Goal: Browse casually

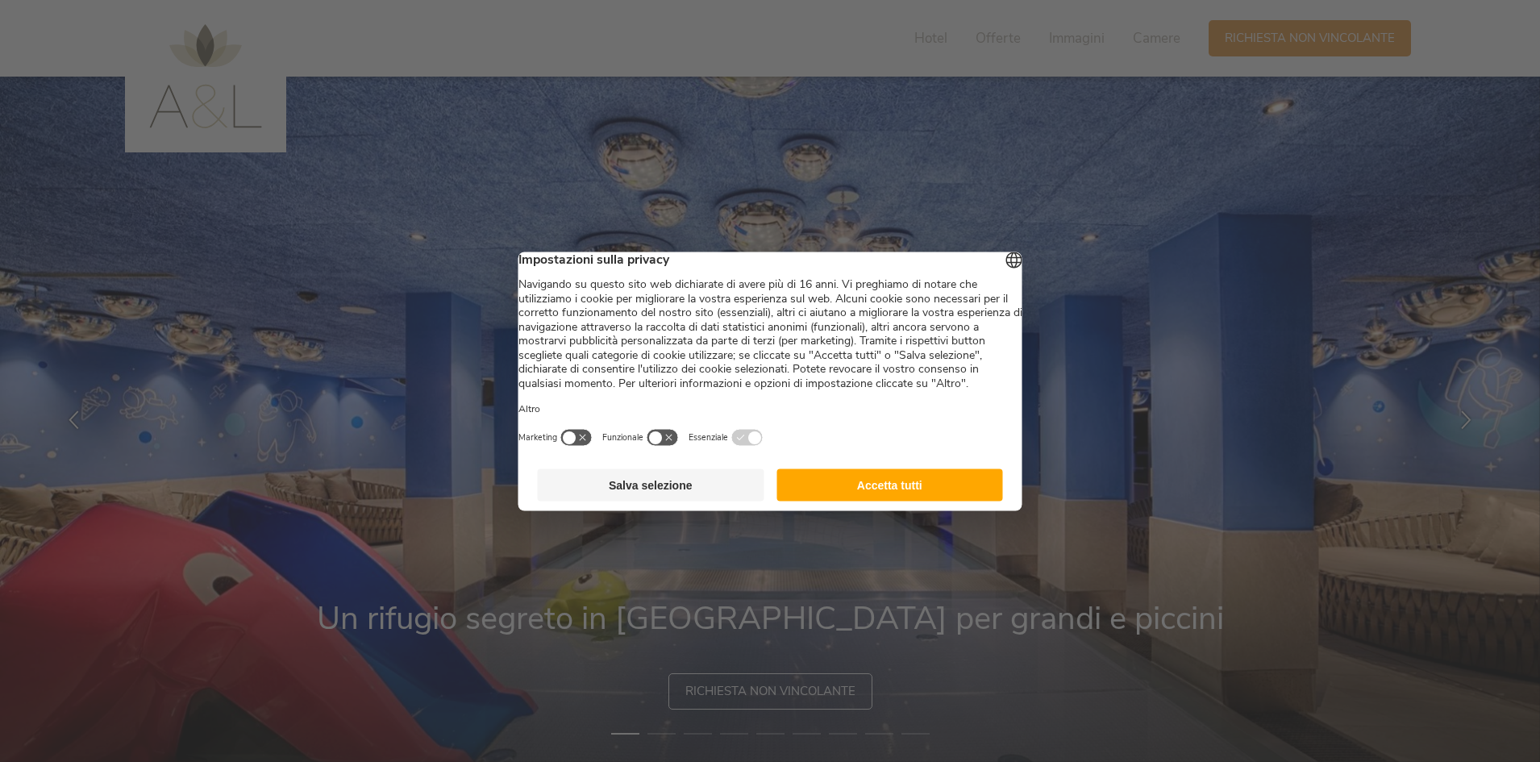
click at [939, 501] on button "Accetta tutti" at bounding box center [889, 484] width 227 height 32
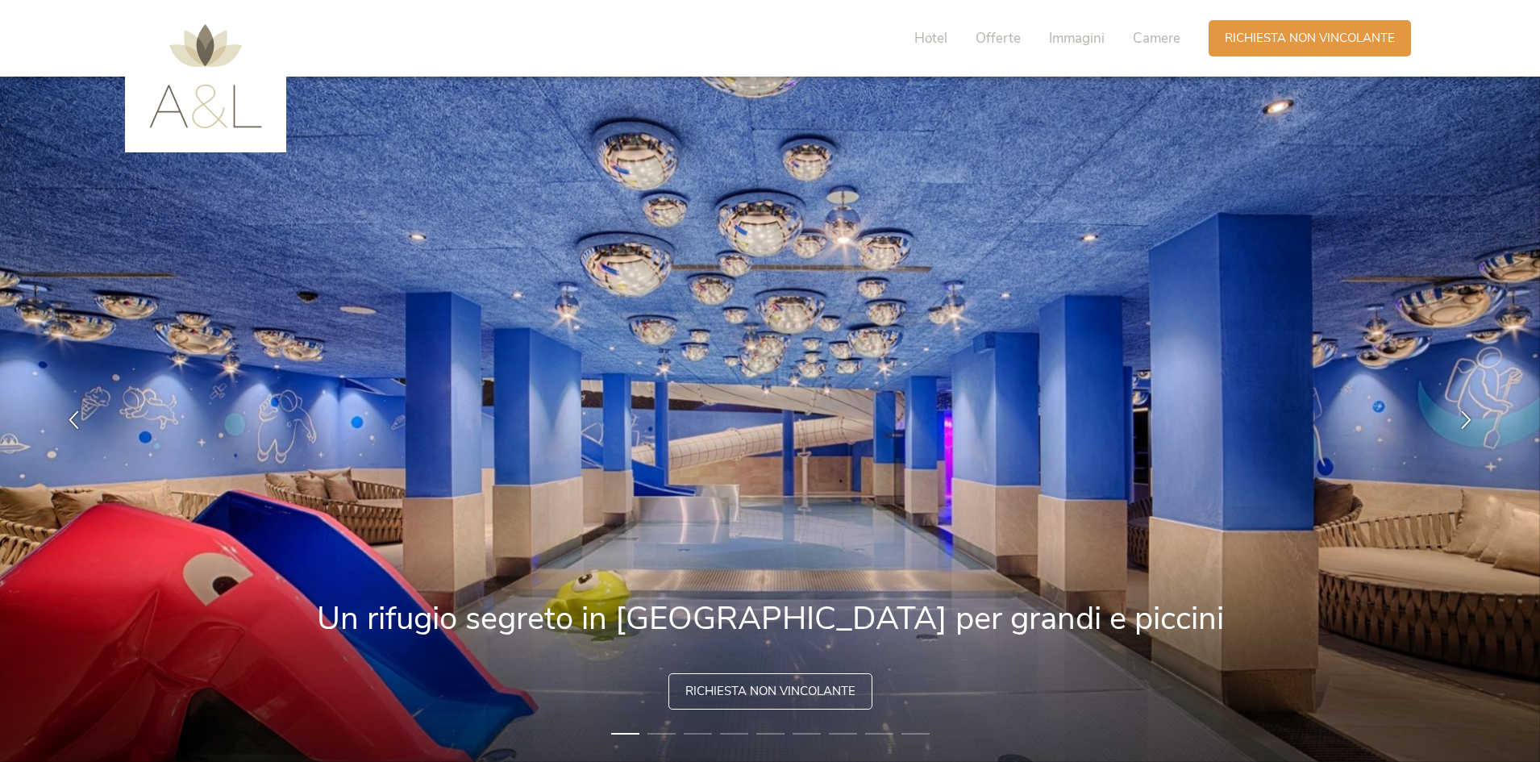
drag, startPoint x: 953, startPoint y: 520, endPoint x: 1234, endPoint y: 800, distance: 396.2
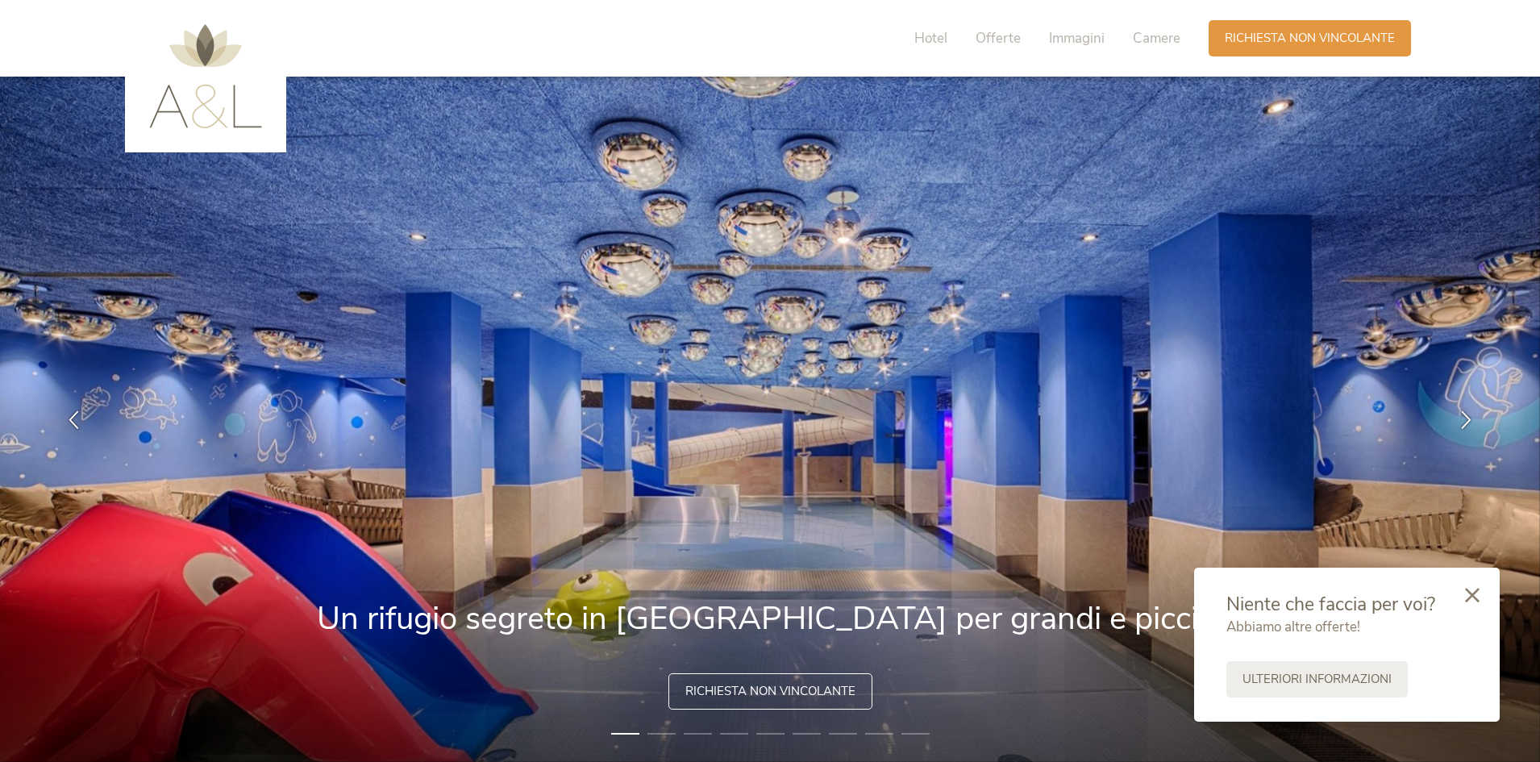
drag, startPoint x: 1234, startPoint y: 800, endPoint x: 1292, endPoint y: 382, distance: 421.8
click at [1292, 382] on img at bounding box center [770, 419] width 1540 height 685
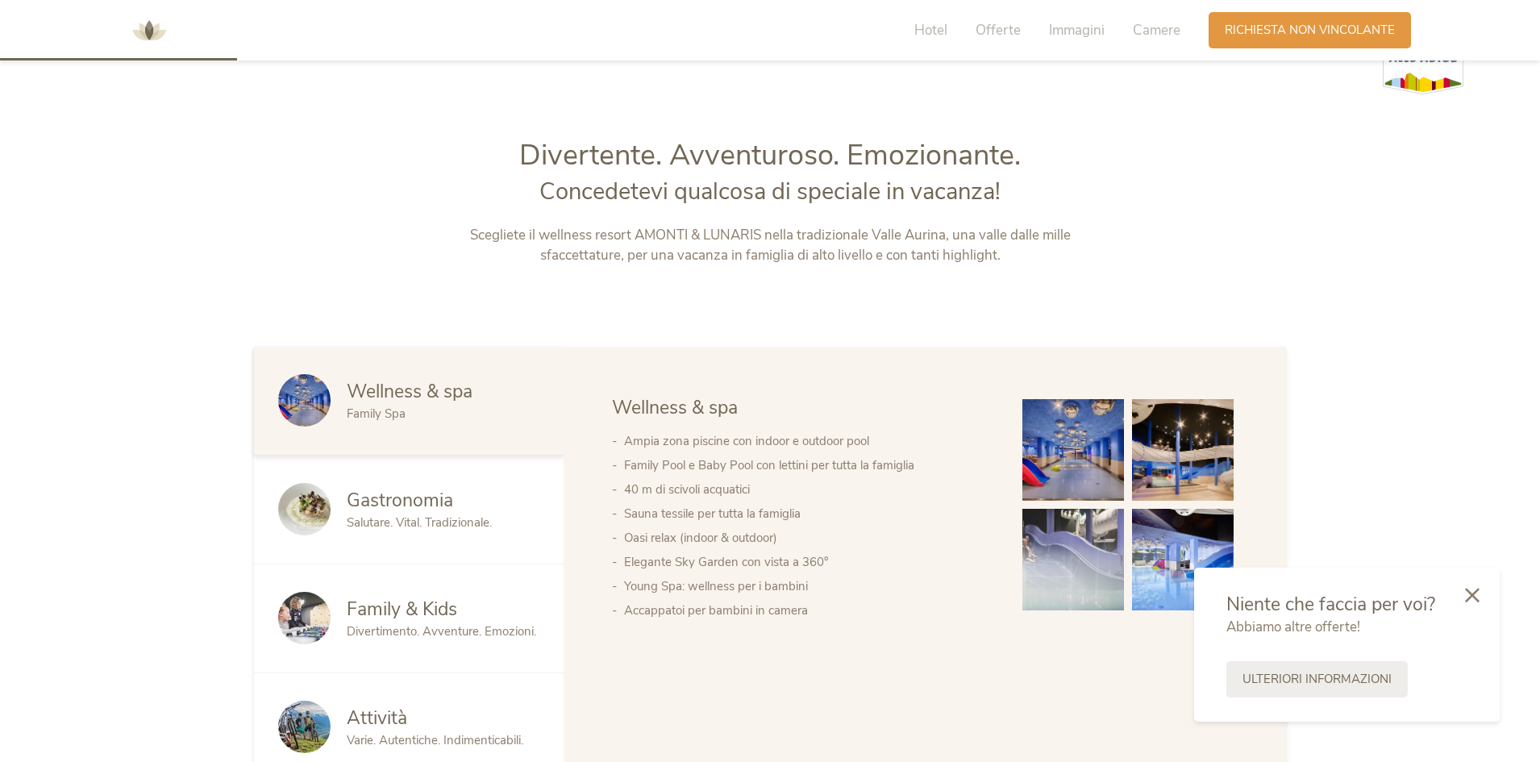
scroll to position [806, 0]
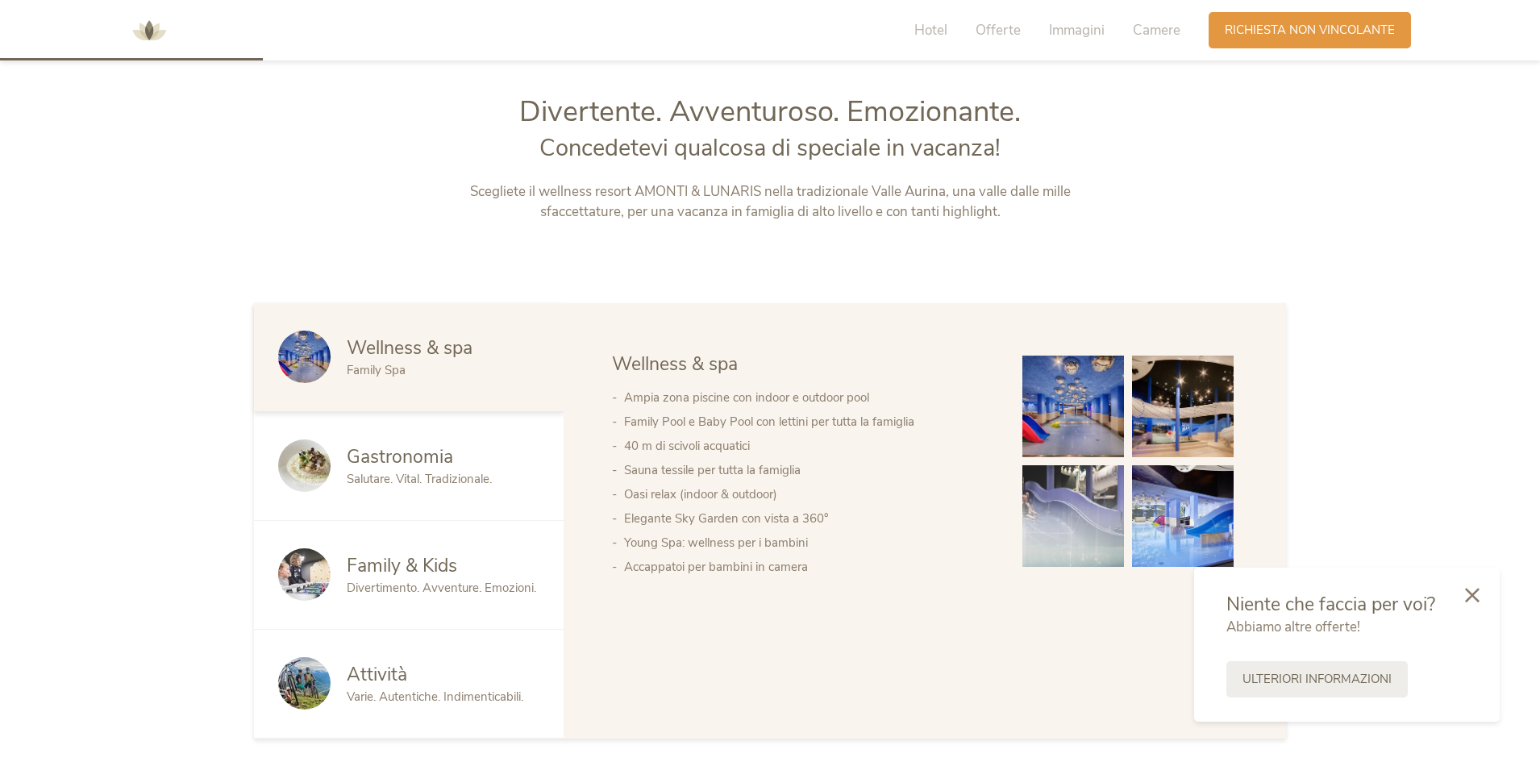
click at [1080, 410] on img at bounding box center [1073, 407] width 102 height 102
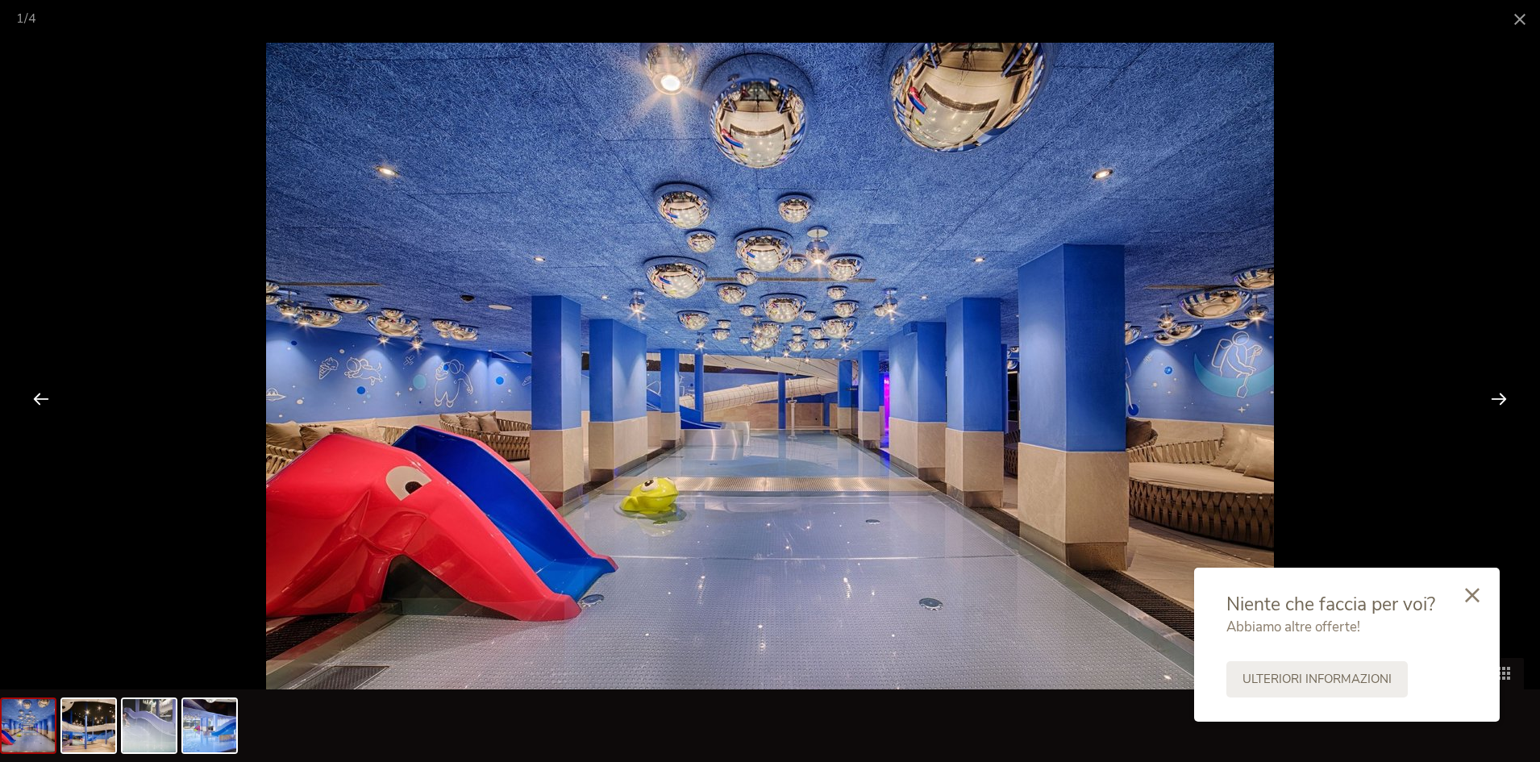
click at [1492, 403] on div at bounding box center [1499, 398] width 50 height 50
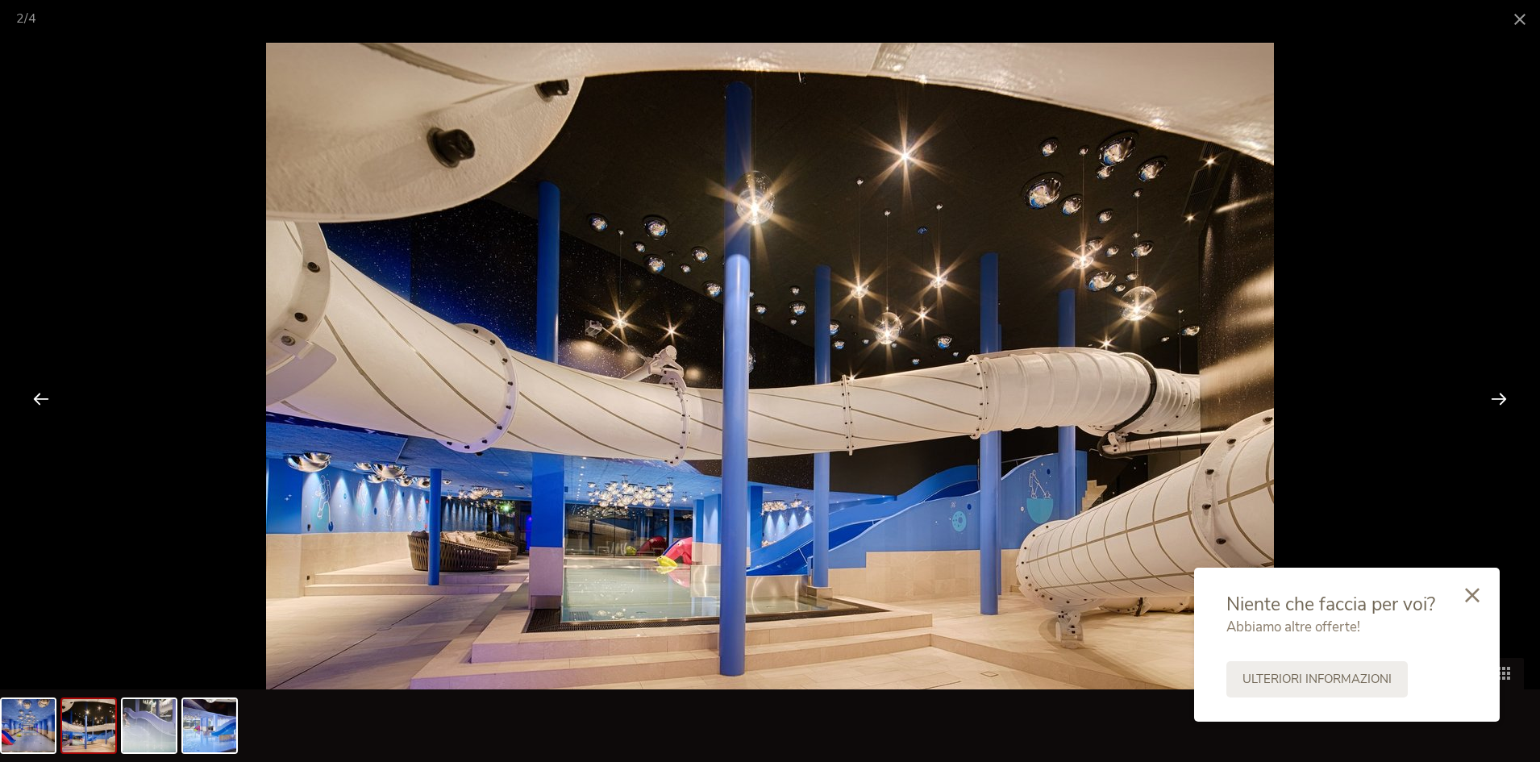
click at [1503, 404] on div at bounding box center [1499, 398] width 50 height 50
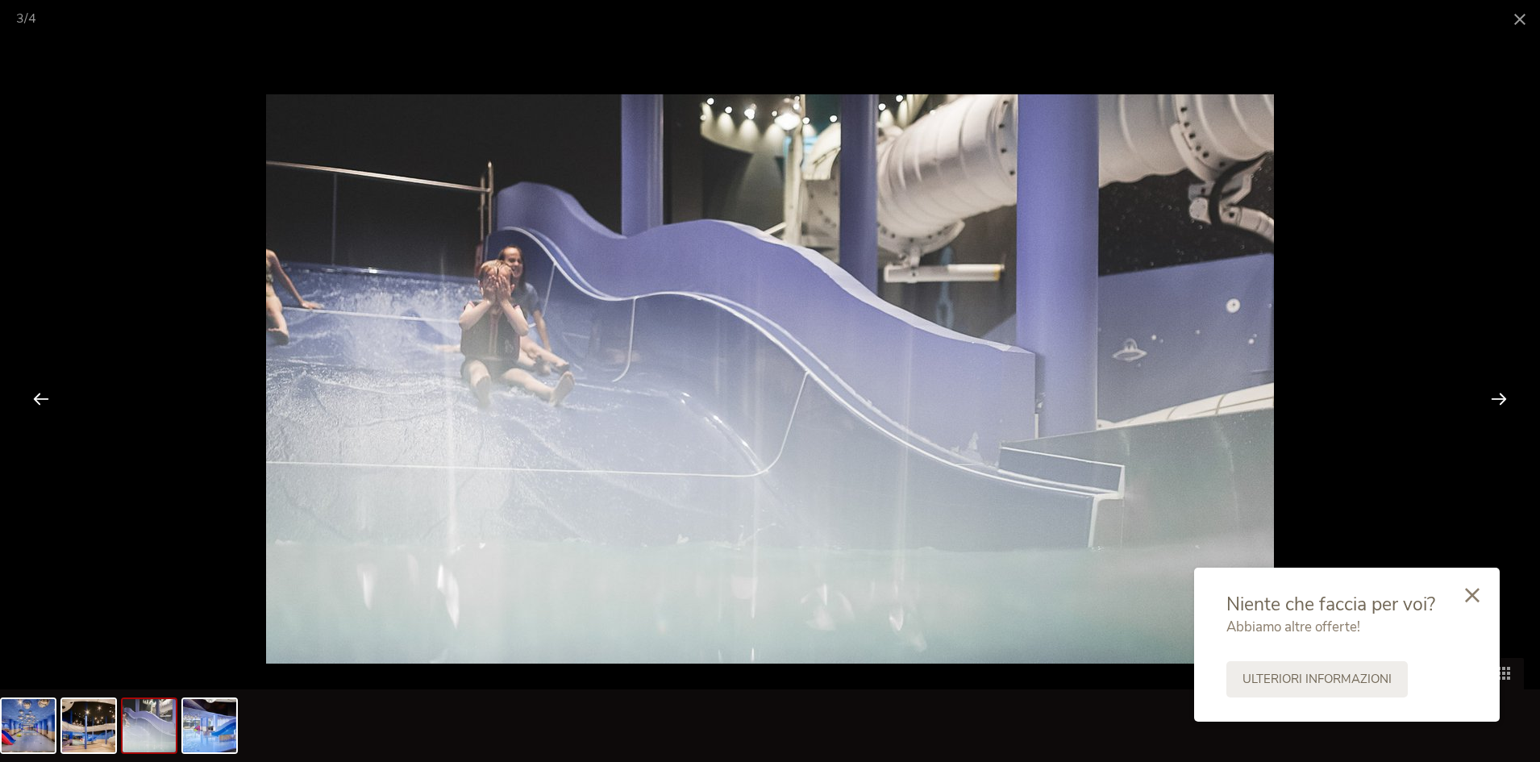
click at [1501, 409] on div at bounding box center [1499, 398] width 50 height 50
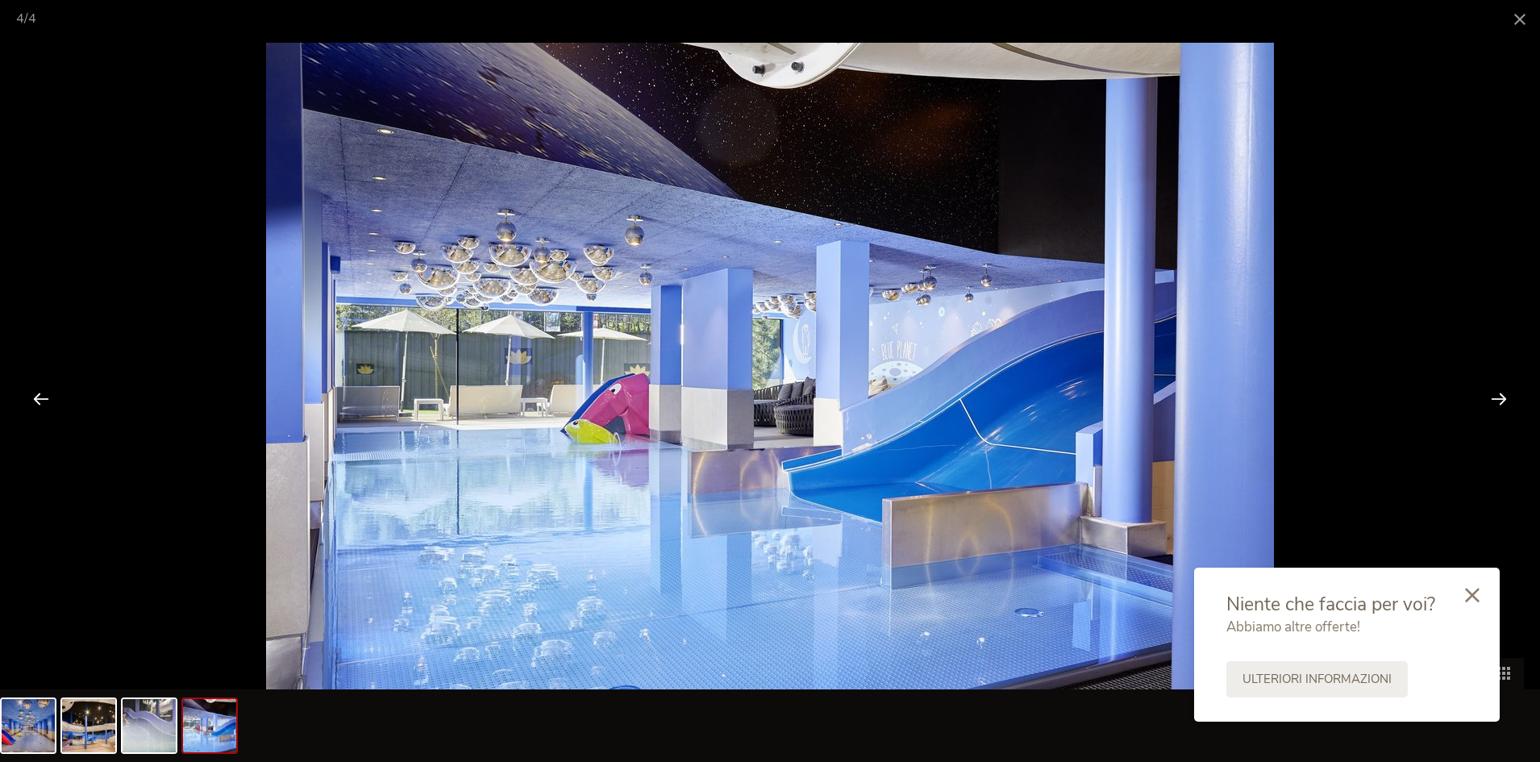
click at [1500, 404] on div at bounding box center [1499, 398] width 50 height 50
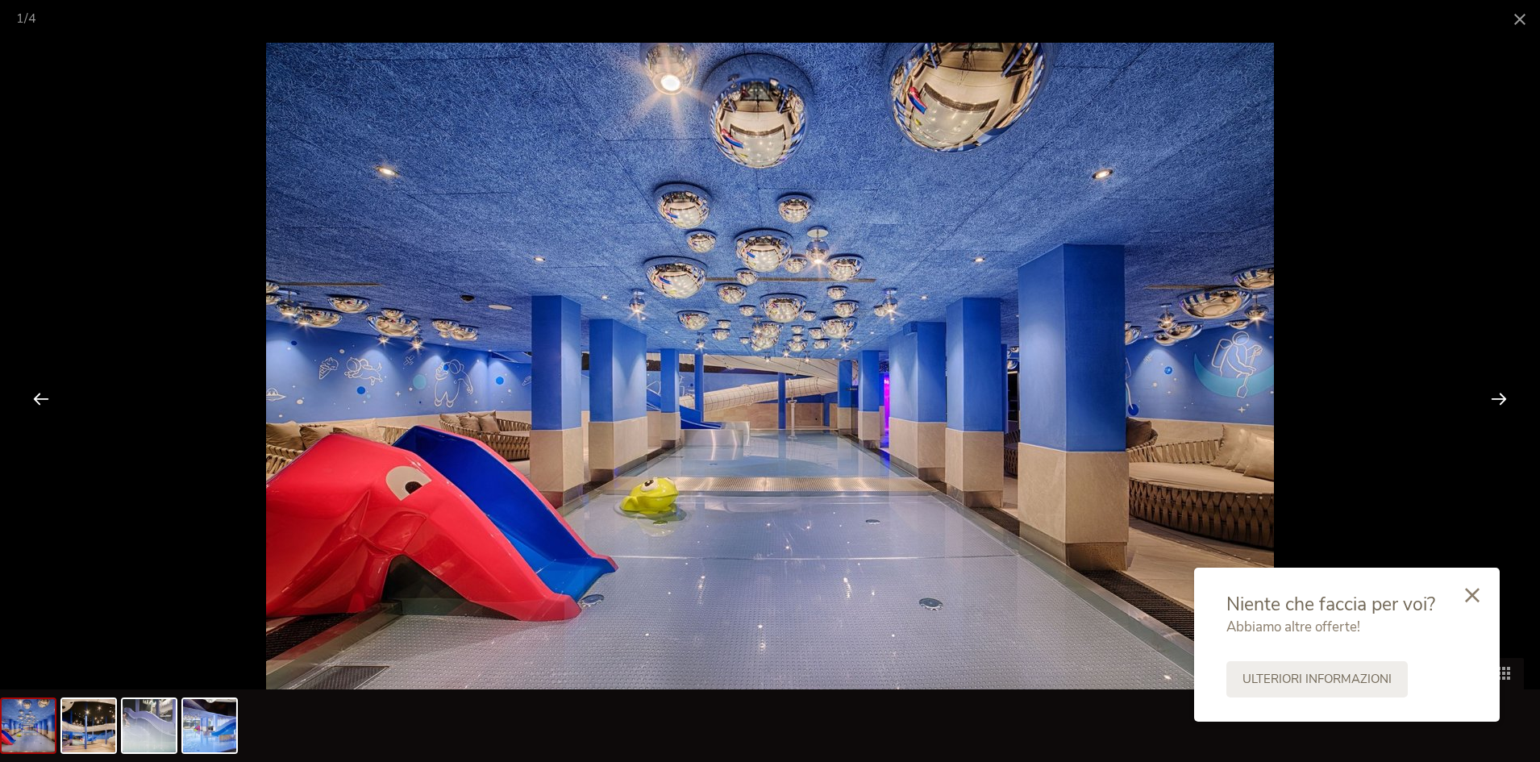
click at [1500, 404] on div at bounding box center [1499, 398] width 50 height 50
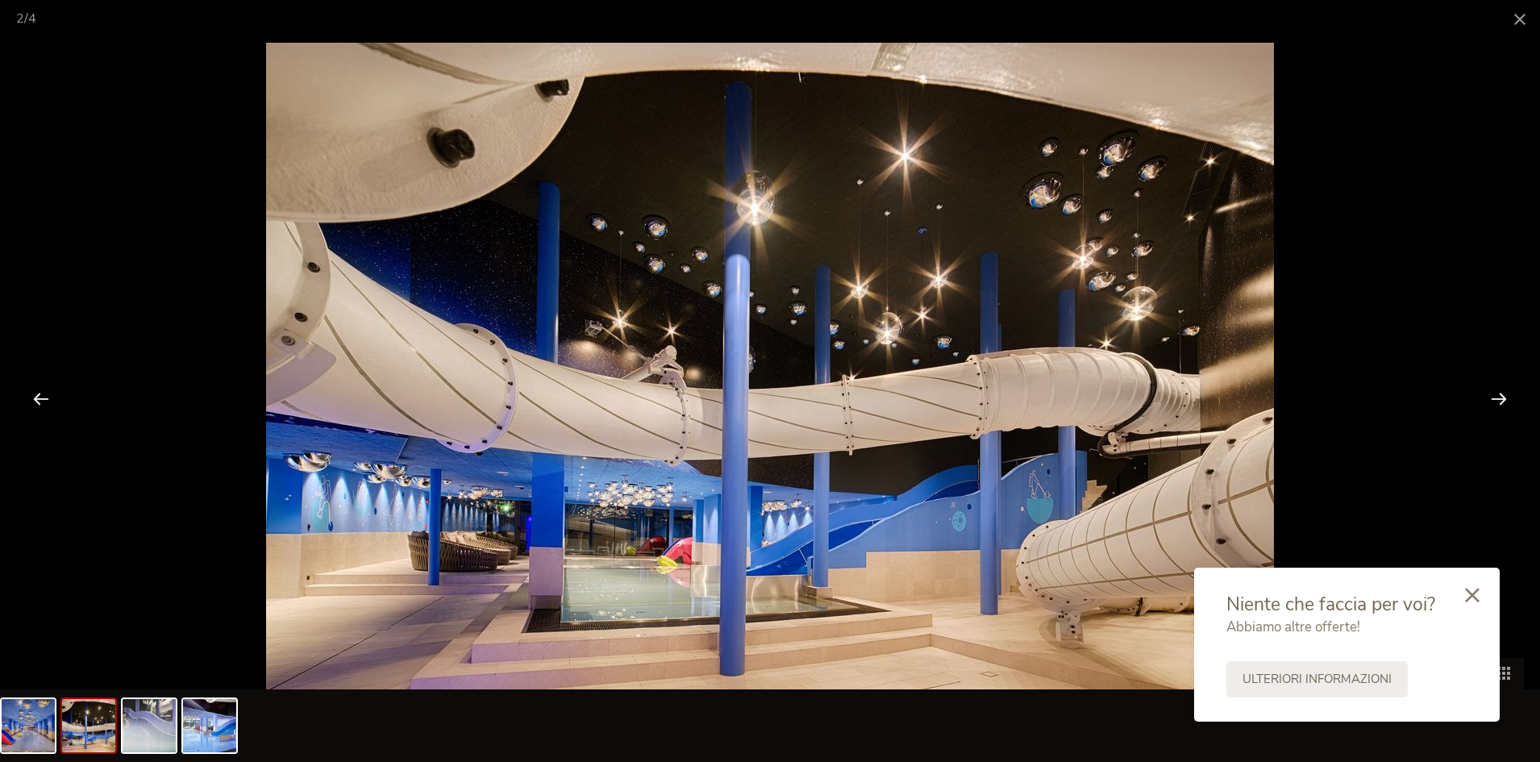
click at [1500, 404] on div at bounding box center [1499, 398] width 50 height 50
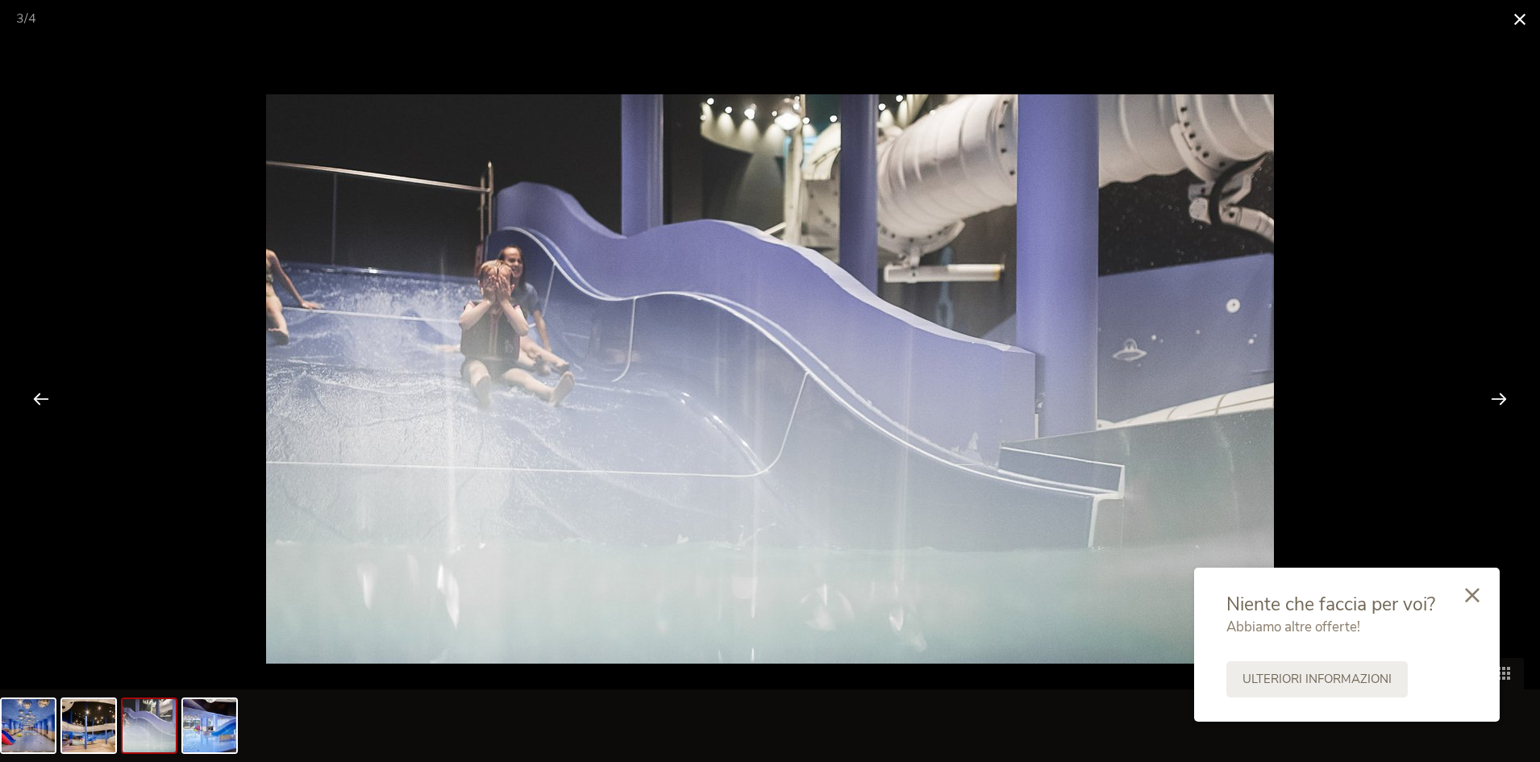
click at [1521, 23] on span at bounding box center [1520, 19] width 40 height 38
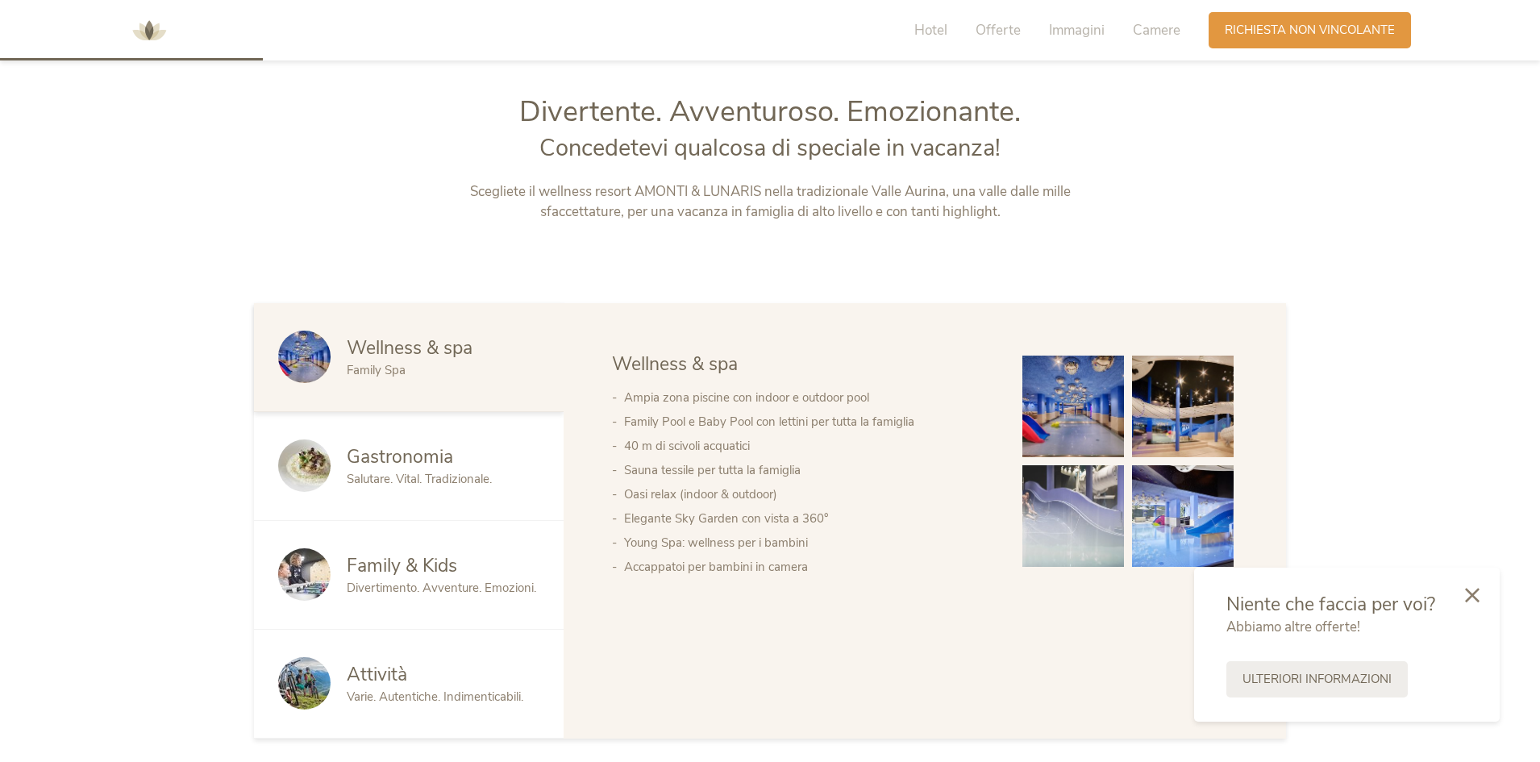
click at [456, 572] on span "Family & Kids" at bounding box center [402, 565] width 110 height 25
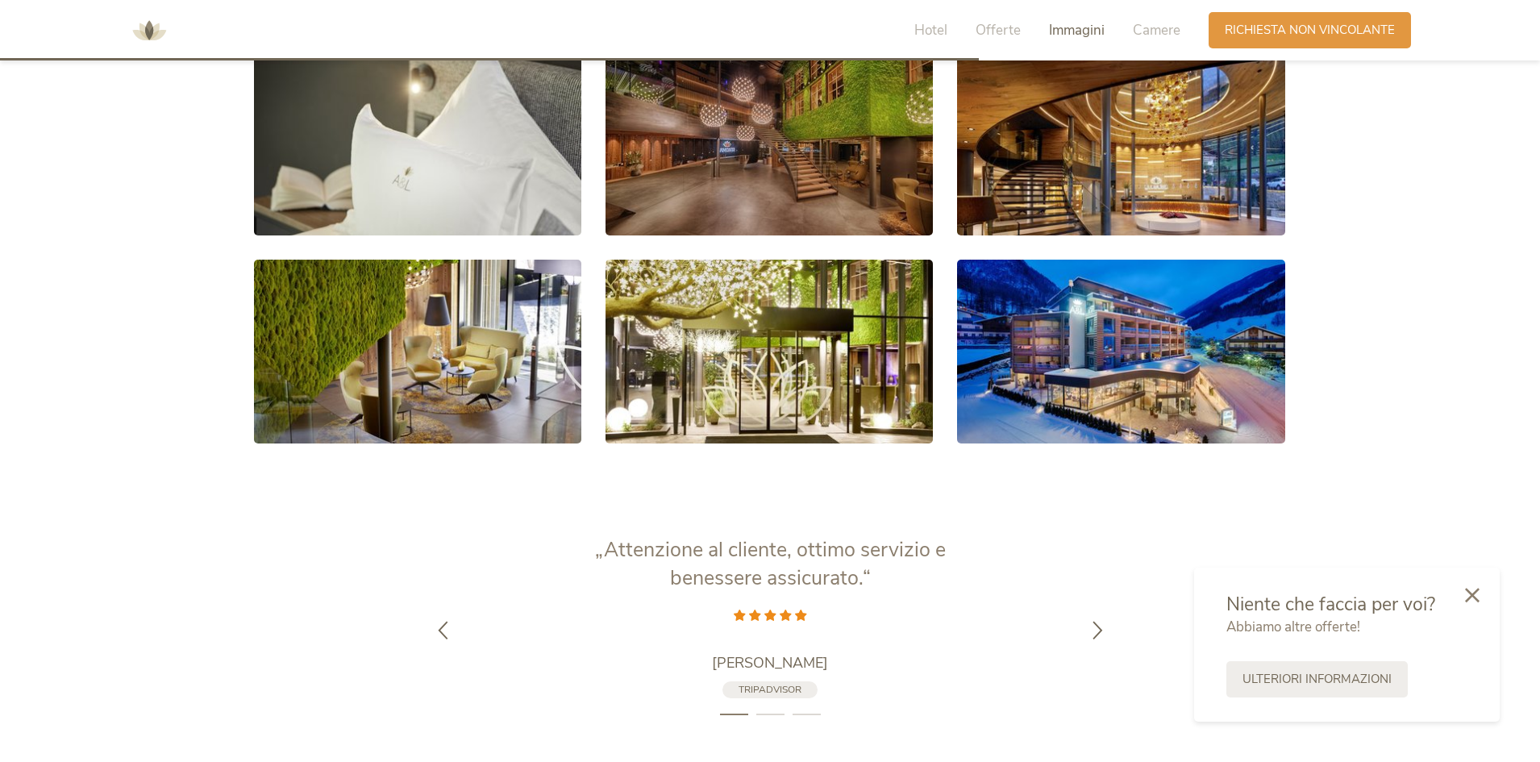
scroll to position [3144, 0]
